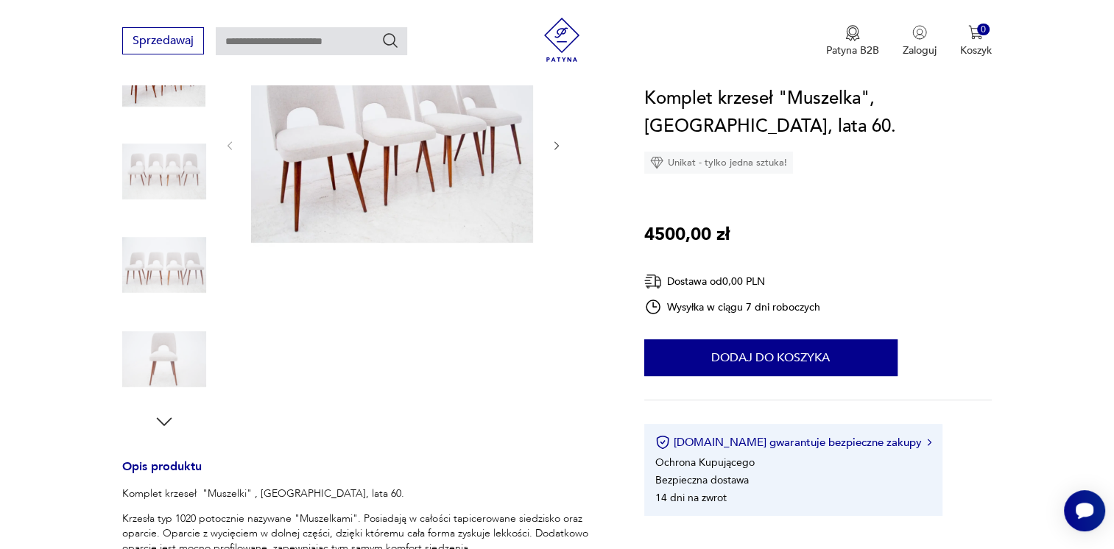
scroll to position [343, 0]
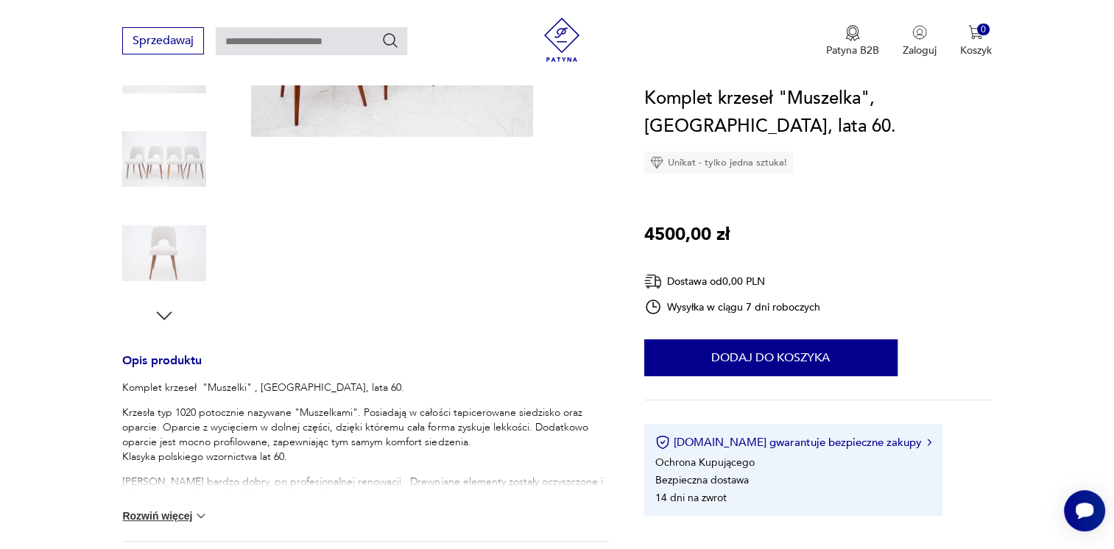
click at [406, 105] on img at bounding box center [393, 38] width 284 height 277
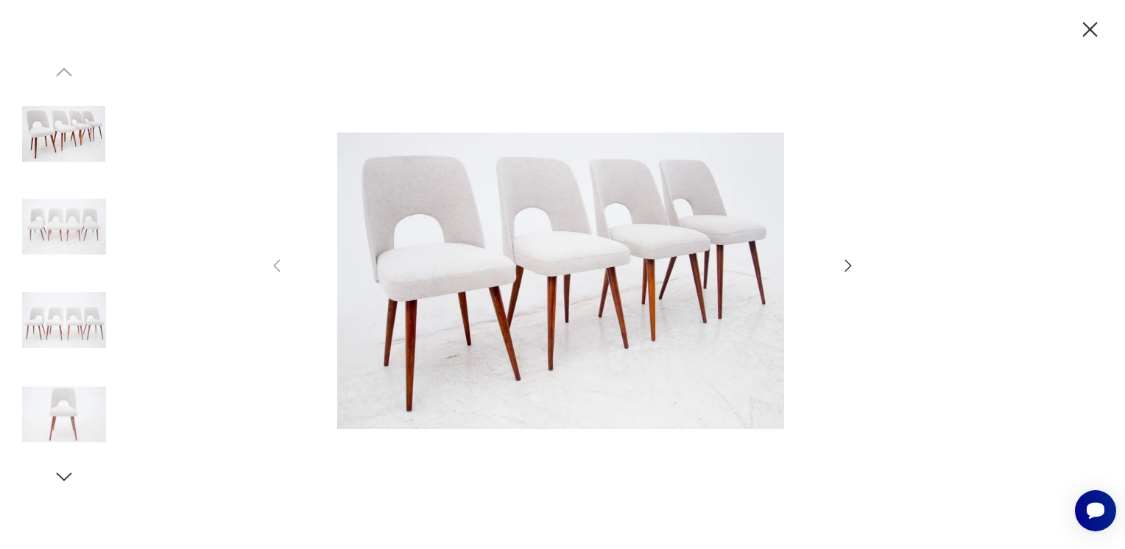
click at [846, 258] on div at bounding box center [562, 275] width 589 height 442
click at [845, 257] on icon "button" at bounding box center [848, 266] width 18 height 18
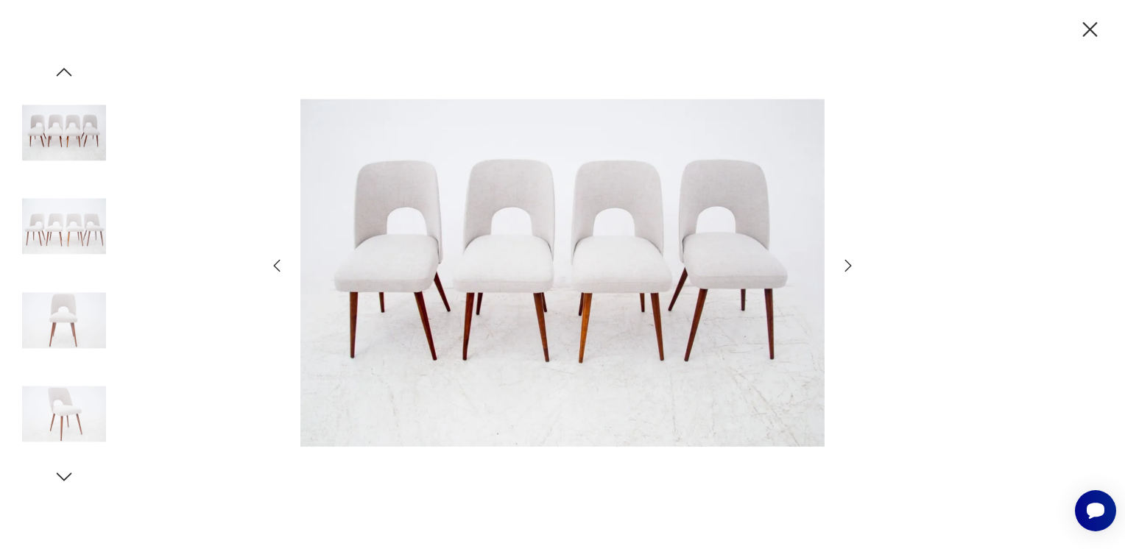
click at [845, 257] on icon "button" at bounding box center [848, 266] width 18 height 18
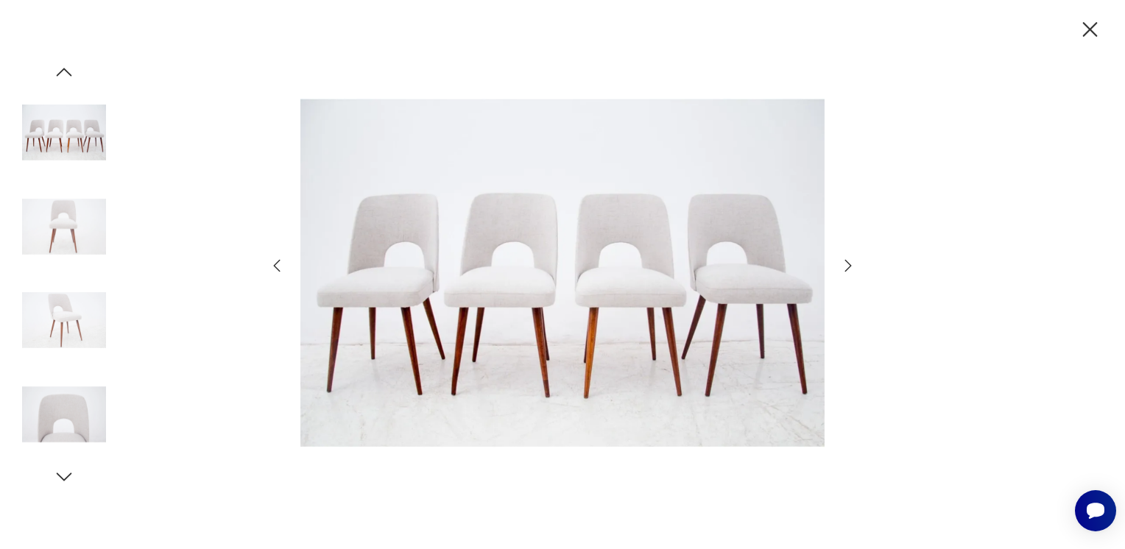
click at [845, 257] on icon "button" at bounding box center [848, 266] width 18 height 18
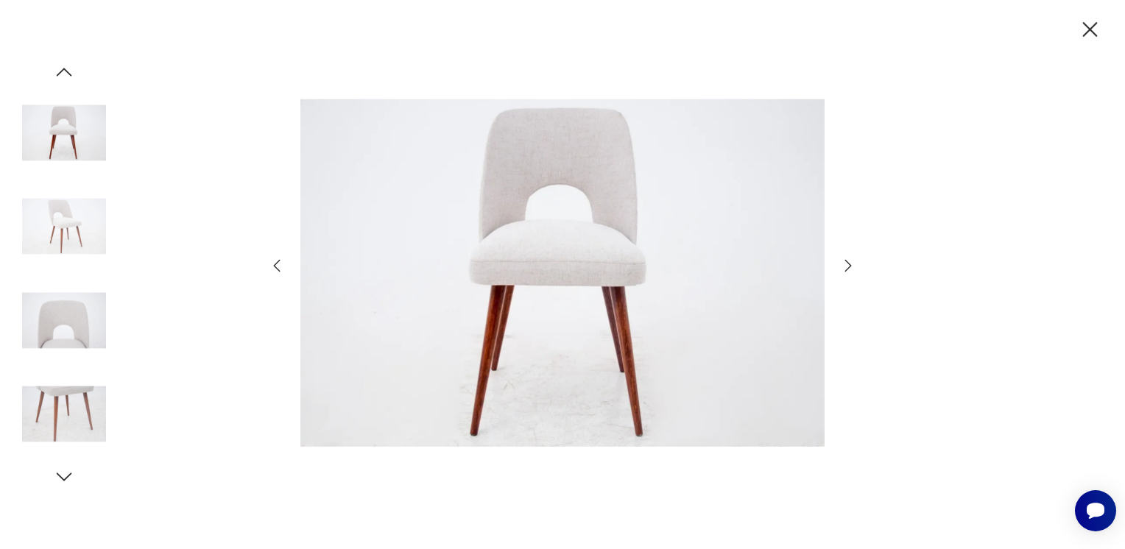
click at [845, 257] on icon "button" at bounding box center [848, 266] width 18 height 18
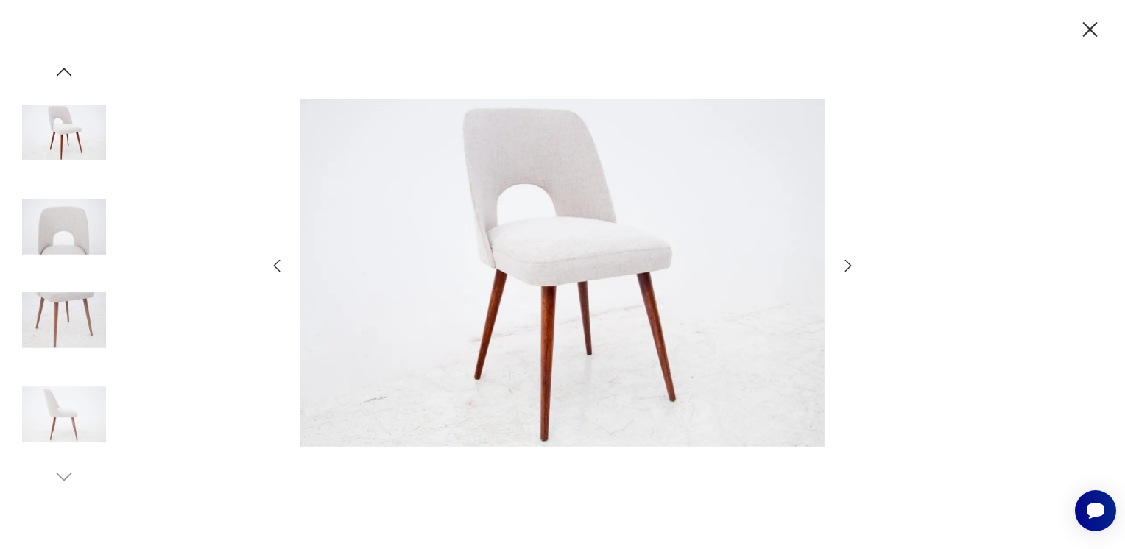
click at [845, 257] on icon "button" at bounding box center [848, 266] width 18 height 18
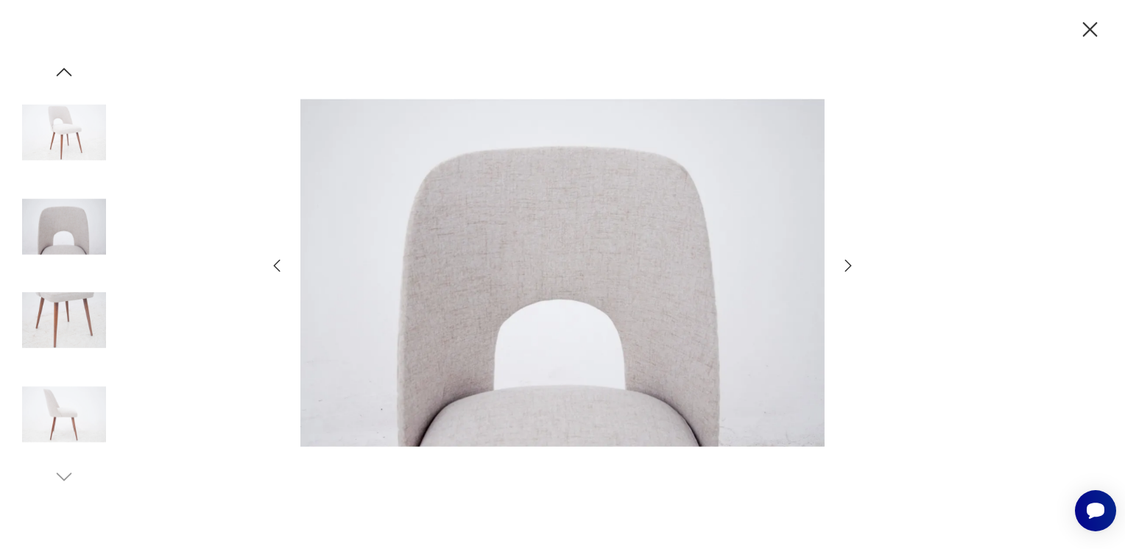
click at [845, 257] on icon "button" at bounding box center [848, 266] width 18 height 18
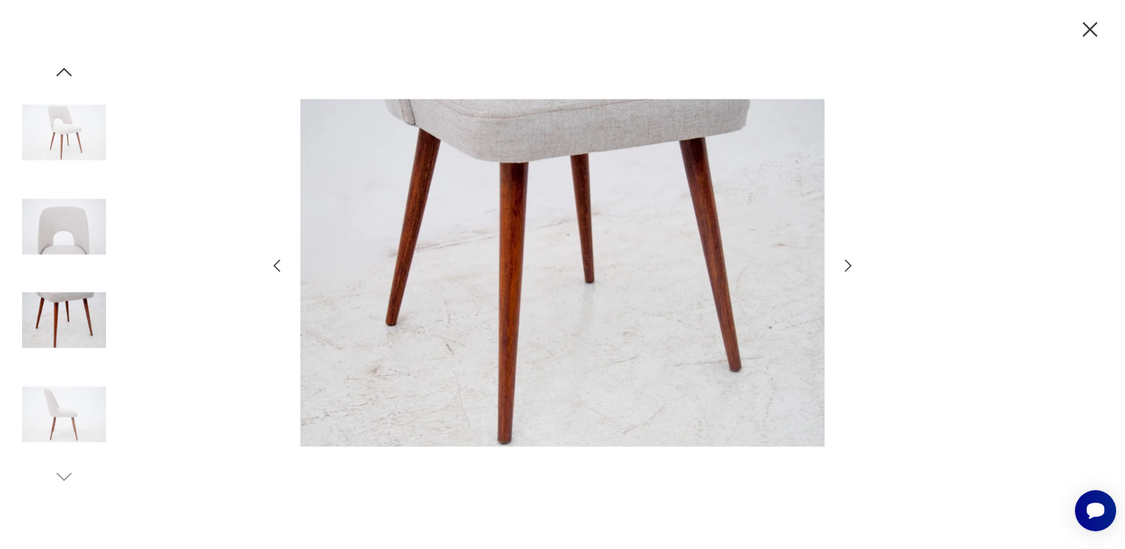
click at [845, 257] on icon "button" at bounding box center [848, 266] width 18 height 18
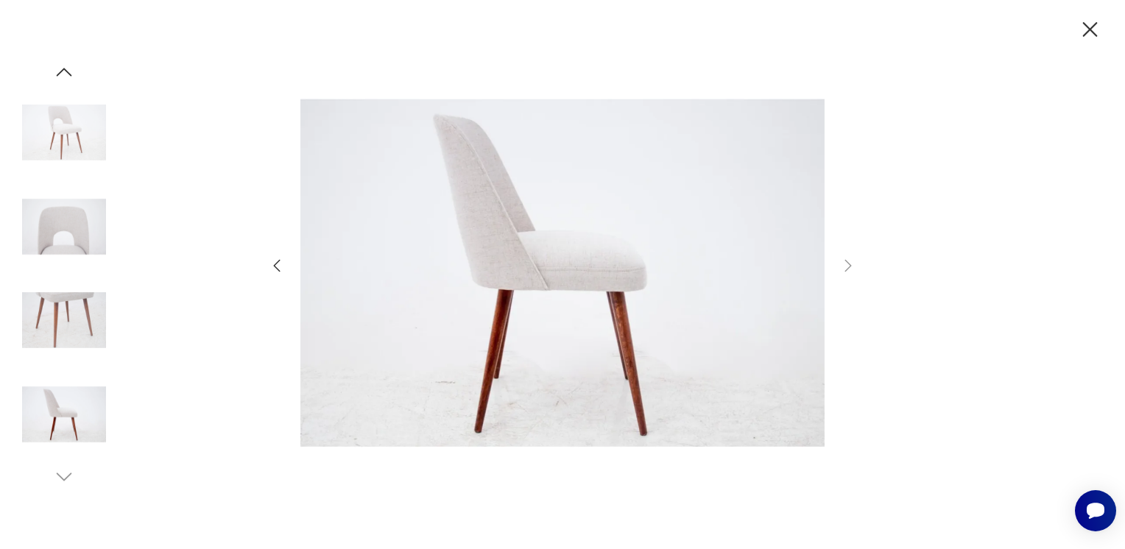
click at [1093, 26] on icon "button" at bounding box center [1090, 29] width 15 height 15
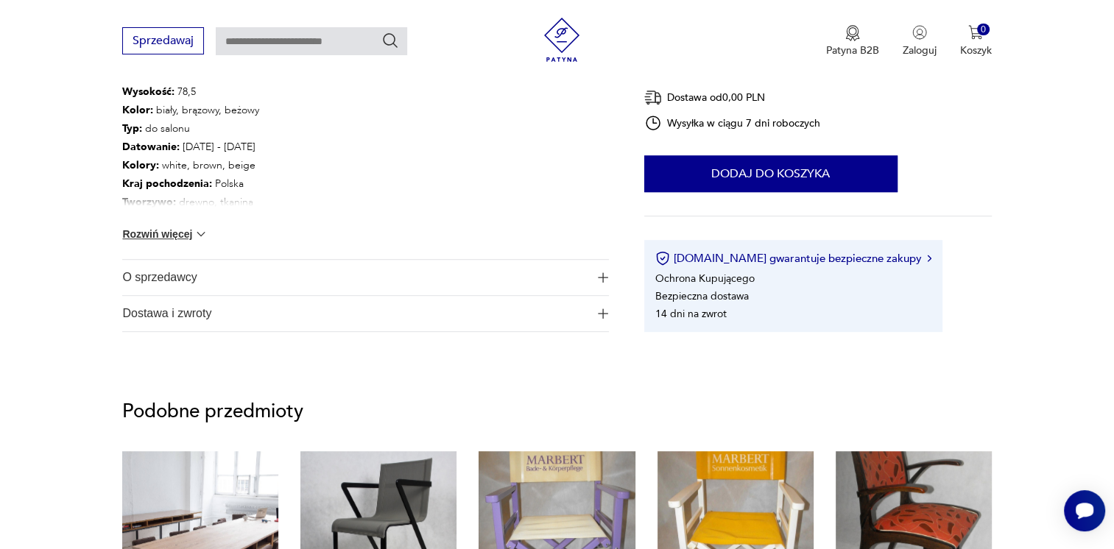
scroll to position [0, 0]
